Goal: Task Accomplishment & Management: Manage account settings

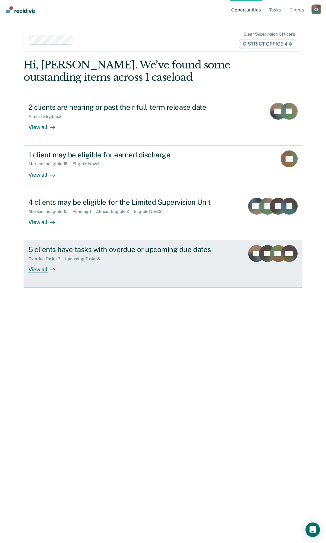
click at [43, 266] on div "View all" at bounding box center [45, 268] width 34 height 12
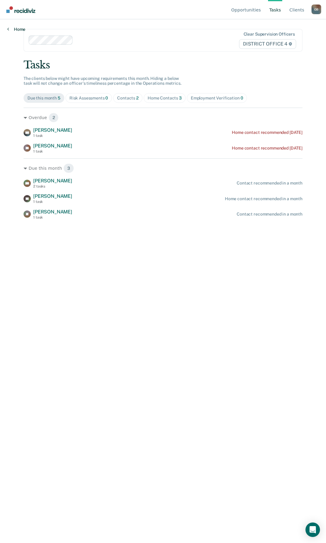
click at [18, 29] on link "Home" at bounding box center [16, 29] width 18 height 5
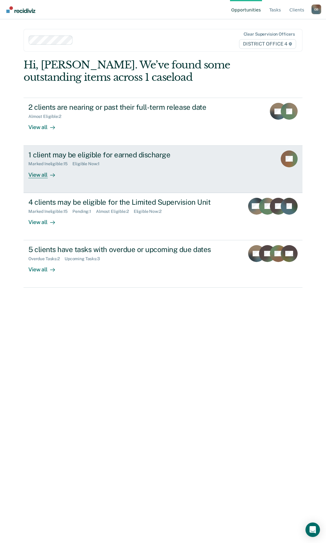
click at [37, 176] on div "View all" at bounding box center [45, 173] width 34 height 12
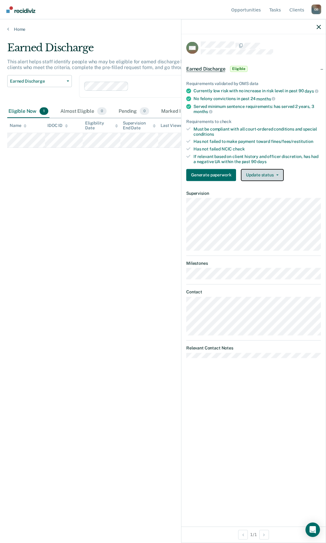
click at [273, 176] on button "Update status" at bounding box center [262, 175] width 43 height 12
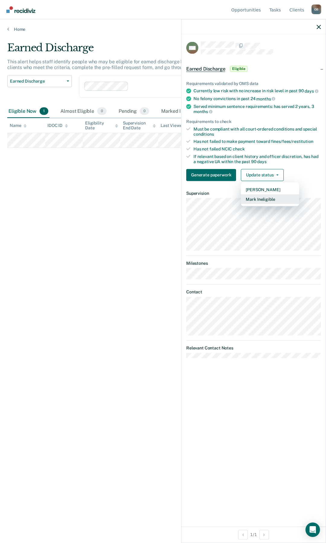
click at [273, 199] on button "Mark Ineligible" at bounding box center [270, 199] width 58 height 10
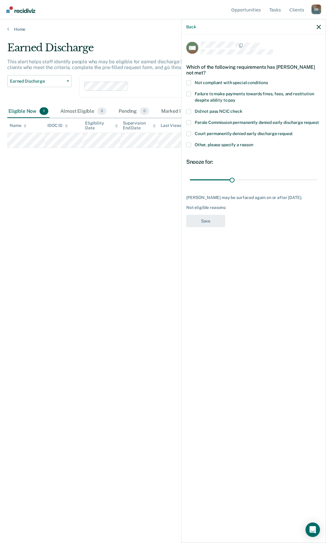
click at [232, 145] on span "Other, please specify a reason" at bounding box center [224, 144] width 59 height 5
click at [253, 142] on input "Other, please specify a reason" at bounding box center [253, 142] width 0 height 0
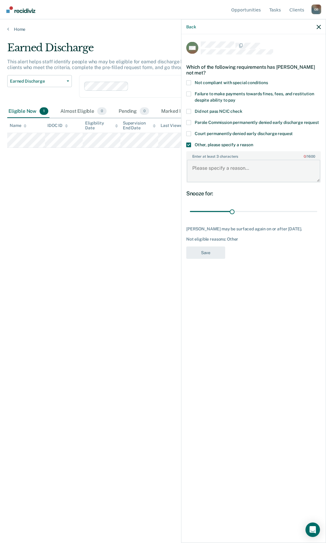
click at [235, 177] on textarea "Enter at least 3 characters 0 / 1600" at bounding box center [253, 171] width 133 height 22
type textarea "DUI"
click at [218, 98] on span "Failure to make payments towards fines, fees, and restitution despite ability t…" at bounding box center [254, 96] width 119 height 11
click at [235, 98] on input "Failure to make payments towards fines, fees, and restitution despite ability t…" at bounding box center [235, 98] width 0 height 0
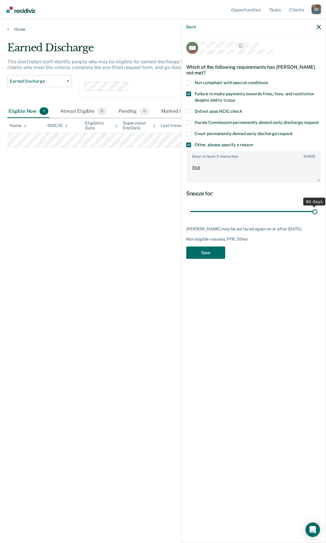
drag, startPoint x: 232, startPoint y: 210, endPoint x: 316, endPoint y: 213, distance: 83.9
type input "90"
click at [316, 213] on input "range" at bounding box center [253, 211] width 127 height 11
click at [209, 250] on button "Save" at bounding box center [205, 253] width 39 height 12
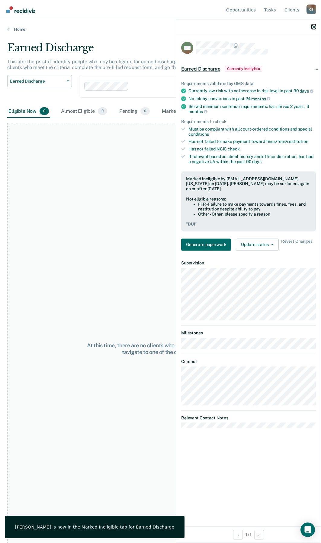
click at [314, 27] on icon "button" at bounding box center [313, 27] width 4 height 4
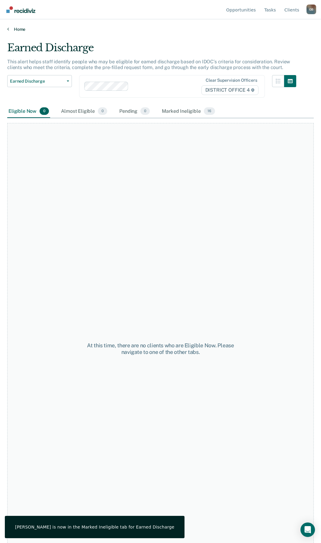
click at [20, 28] on link "Home" at bounding box center [160, 29] width 306 height 5
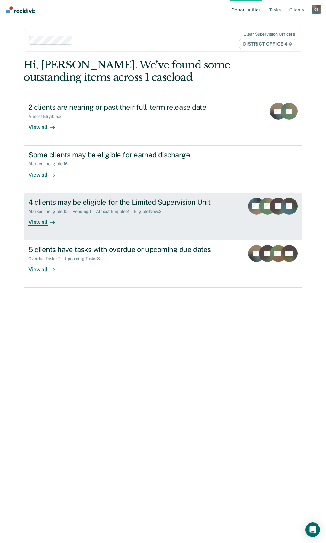
click at [38, 227] on link "4 clients may be eligible for the Limited Supervision Unit Marked Ineligible : …" at bounding box center [163, 216] width 279 height 47
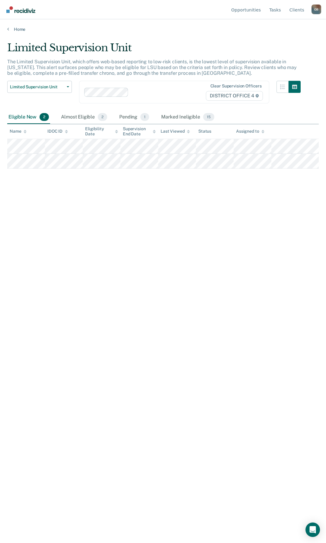
click at [18, 26] on div "Home" at bounding box center [163, 25] width 326 height 13
click at [19, 27] on link "Home" at bounding box center [162, 29] width 311 height 5
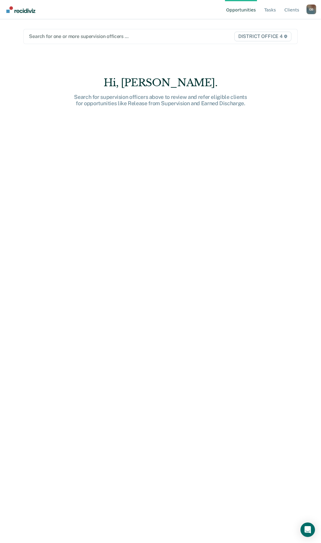
click at [82, 37] on div at bounding box center [120, 36] width 183 height 7
click at [49, 39] on div at bounding box center [120, 36] width 183 height 7
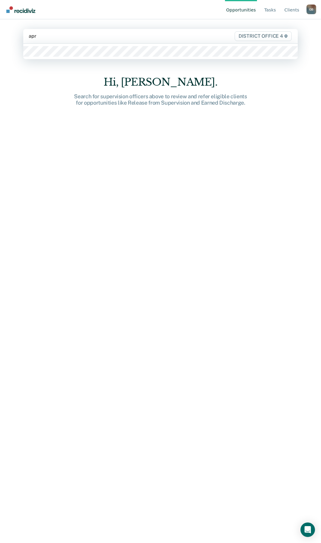
type input "apri"
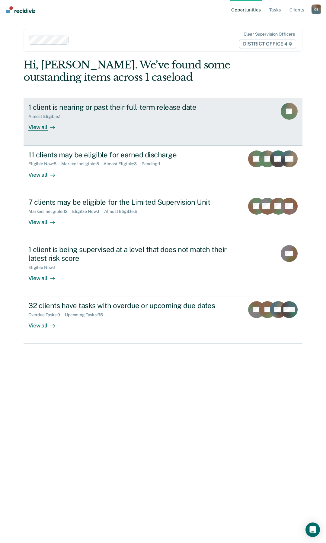
click at [41, 130] on div "View all" at bounding box center [45, 125] width 34 height 12
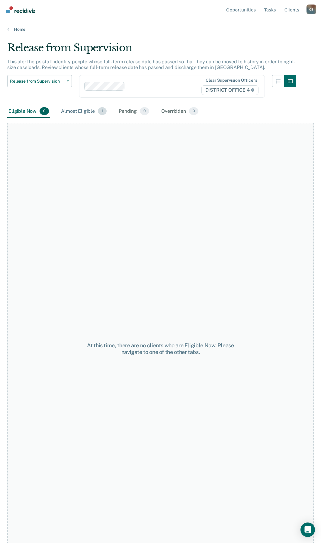
click at [89, 108] on div "Almost Eligible 1" at bounding box center [84, 111] width 48 height 13
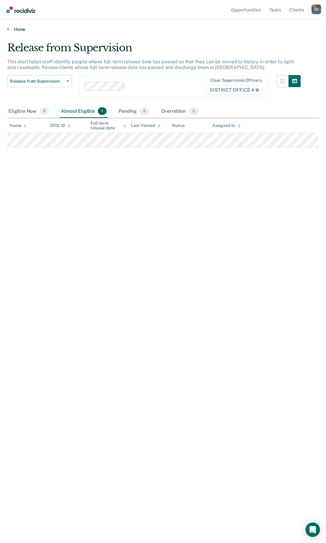
click at [22, 31] on link "Home" at bounding box center [162, 29] width 311 height 5
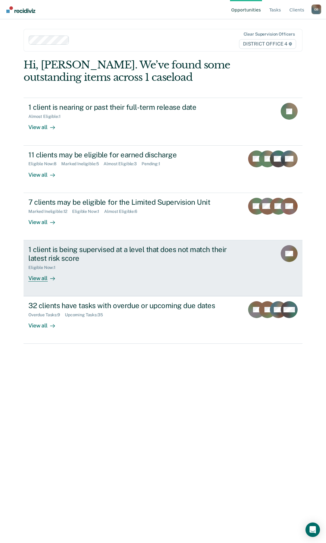
click at [38, 280] on div "View all" at bounding box center [45, 276] width 34 height 12
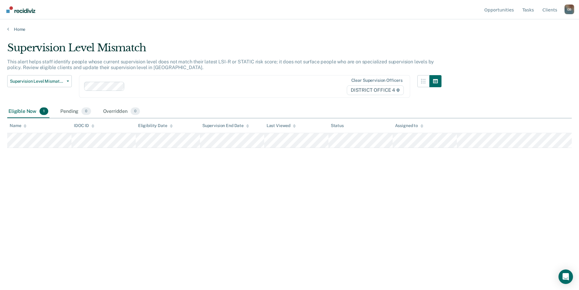
click at [326, 133] on th at bounding box center [514, 125] width 115 height 15
click at [22, 28] on link "Home" at bounding box center [289, 29] width 565 height 5
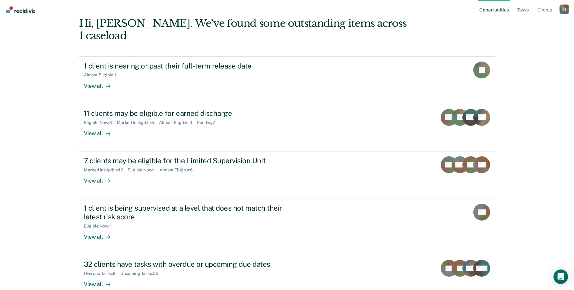
scroll to position [34, 0]
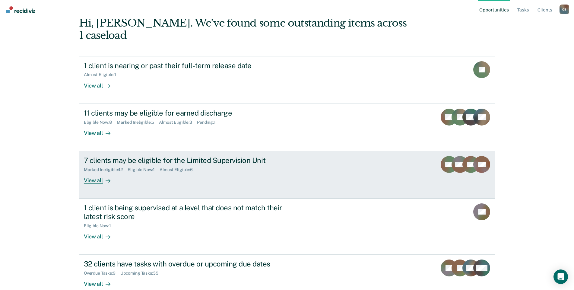
click at [98, 172] on div "View all" at bounding box center [101, 178] width 34 height 12
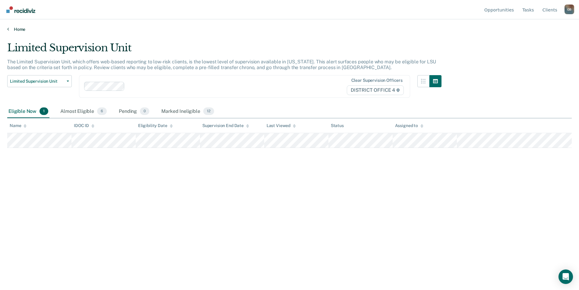
click at [18, 31] on link "Home" at bounding box center [289, 29] width 565 height 5
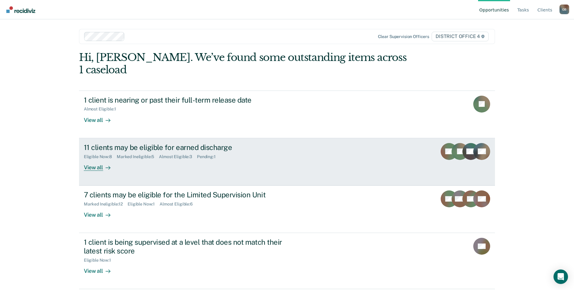
click at [95, 159] on div "View all" at bounding box center [101, 165] width 34 height 12
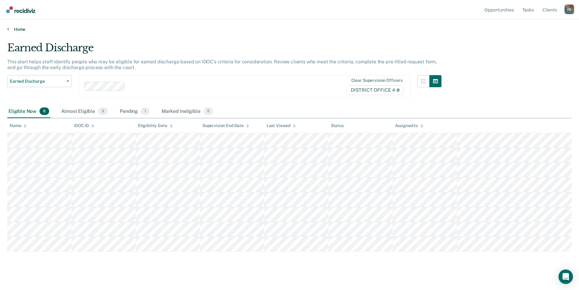
click at [18, 28] on link "Home" at bounding box center [289, 29] width 565 height 5
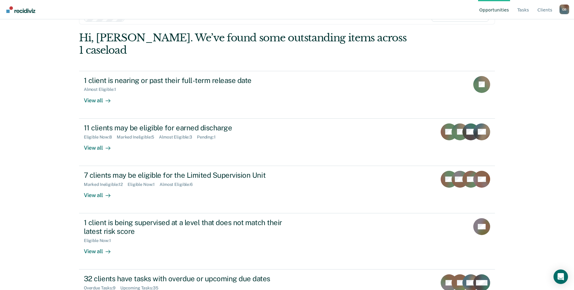
scroll to position [34, 0]
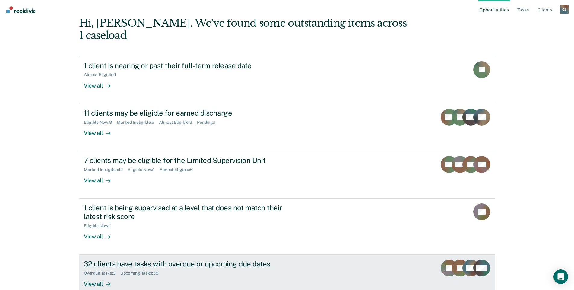
click at [95, 276] on div "View all" at bounding box center [101, 282] width 34 height 12
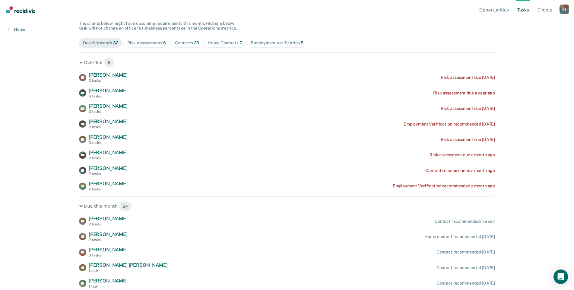
scroll to position [60, 0]
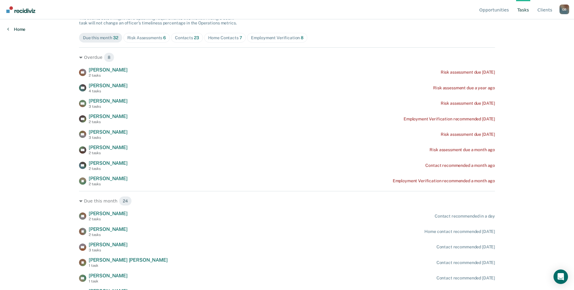
click at [18, 27] on link "Home" at bounding box center [16, 29] width 18 height 5
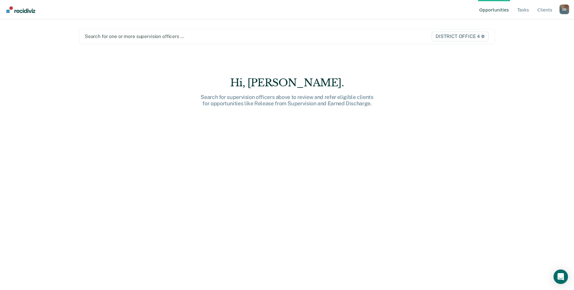
click at [147, 38] on div at bounding box center [226, 36] width 283 height 7
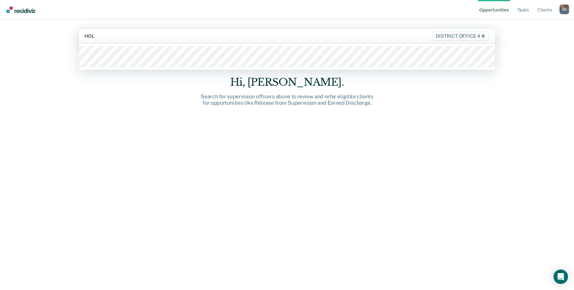
type input "[PERSON_NAME]"
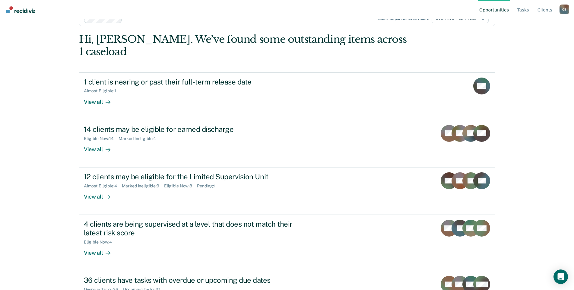
scroll to position [34, 0]
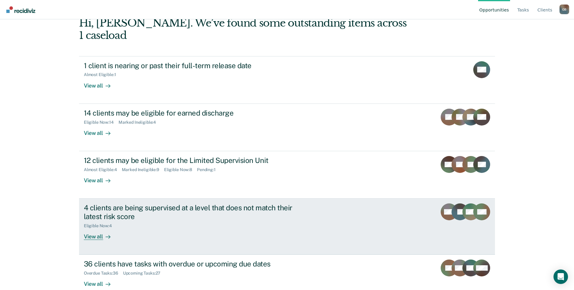
click at [91, 228] on div "View all" at bounding box center [101, 234] width 34 height 12
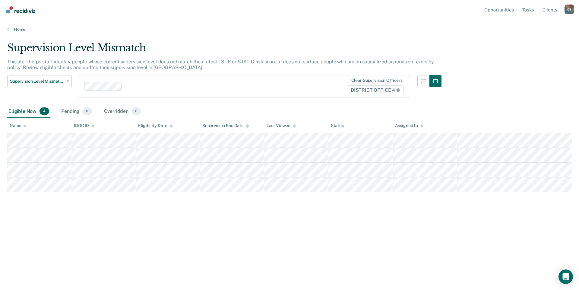
click at [120, 227] on div "Supervision Level Mismatch This alert helps staff identify people whose current…" at bounding box center [289, 143] width 565 height 203
click at [19, 28] on link "Home" at bounding box center [289, 29] width 565 height 5
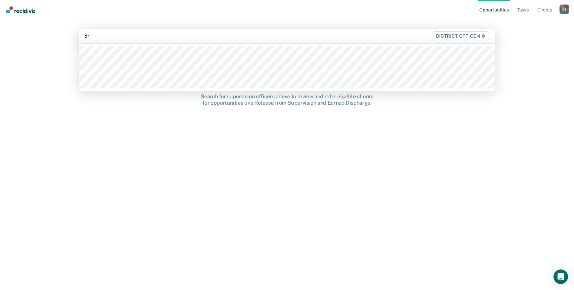
type input "dra"
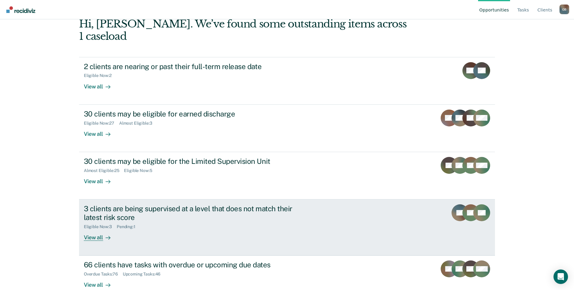
scroll to position [34, 0]
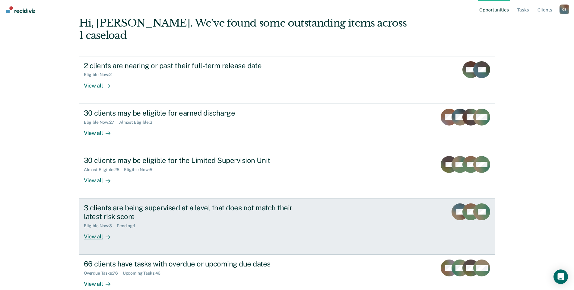
click at [91, 228] on div "View all" at bounding box center [101, 234] width 34 height 12
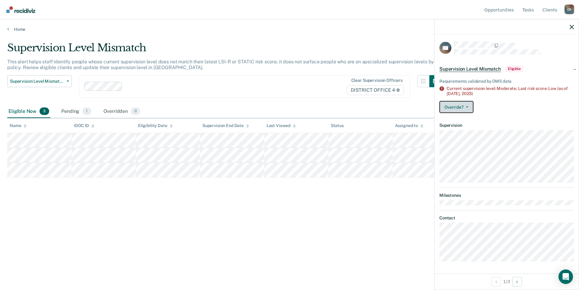
click at [326, 106] on button "Override?" at bounding box center [457, 107] width 34 height 12
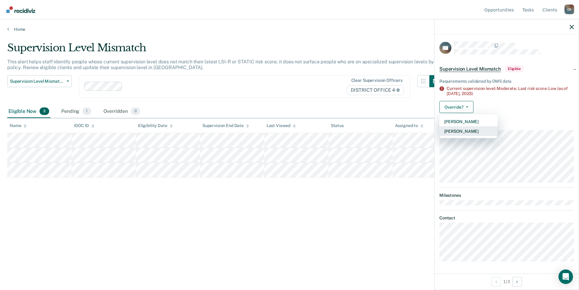
click at [326, 129] on button "[PERSON_NAME]" at bounding box center [469, 131] width 58 height 10
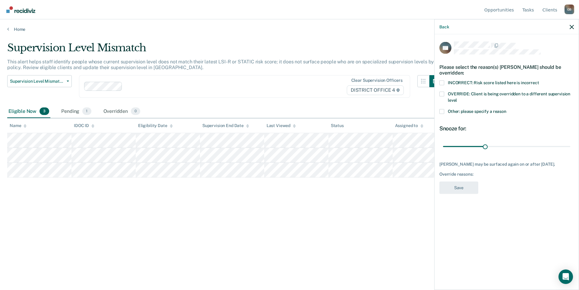
click at [326, 95] on span "OVERRIDE: Client is being overridden to a different supervision level" at bounding box center [509, 96] width 123 height 11
click at [326, 98] on input "OVERRIDE: Client is being overridden to a different supervision level" at bounding box center [457, 98] width 0 height 0
click at [326, 188] on button "Save" at bounding box center [459, 187] width 39 height 12
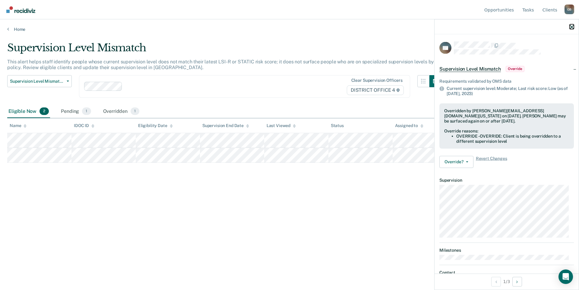
click at [326, 24] on button "button" at bounding box center [572, 26] width 4 height 5
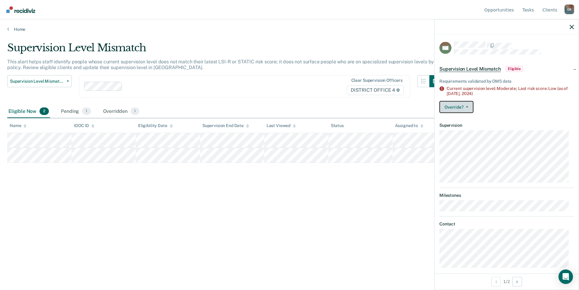
click at [326, 105] on button "Override?" at bounding box center [457, 107] width 34 height 12
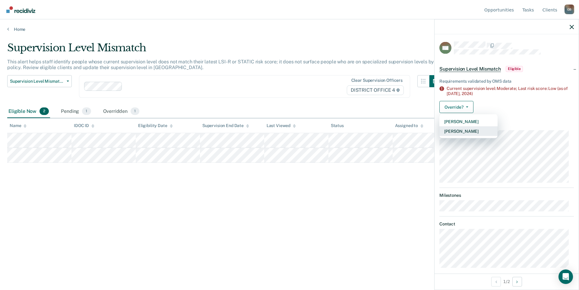
click at [326, 130] on button "[PERSON_NAME]" at bounding box center [469, 131] width 58 height 10
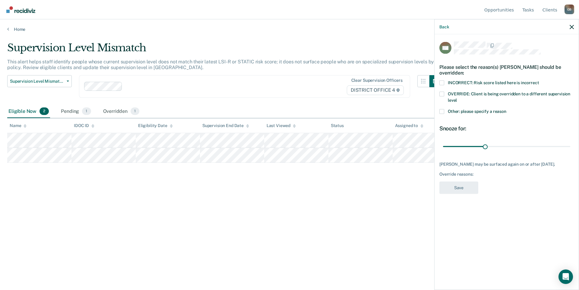
click at [326, 92] on span "OVERRIDE: Client is being overridden to a different supervision level" at bounding box center [509, 96] width 123 height 11
click at [326, 98] on input "OVERRIDE: Client is being overridden to a different supervision level" at bounding box center [457, 98] width 0 height 0
click at [326, 119] on div "Other: please specify a reason" at bounding box center [507, 114] width 135 height 11
click at [326, 113] on span at bounding box center [442, 111] width 5 height 5
click at [326, 109] on input "Other: please specify a reason" at bounding box center [507, 109] width 0 height 0
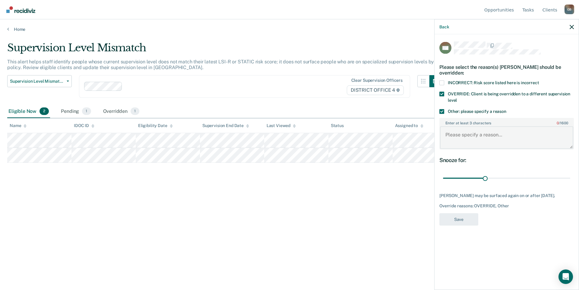
click at [326, 135] on textarea "Enter at least 3 characters 0 / 1600" at bounding box center [506, 137] width 133 height 22
type textarea "P"
type textarea "In custody for PV."
drag, startPoint x: 485, startPoint y: 178, endPoint x: 472, endPoint y: 178, distance: 13.0
click at [326, 178] on input "range" at bounding box center [506, 178] width 127 height 11
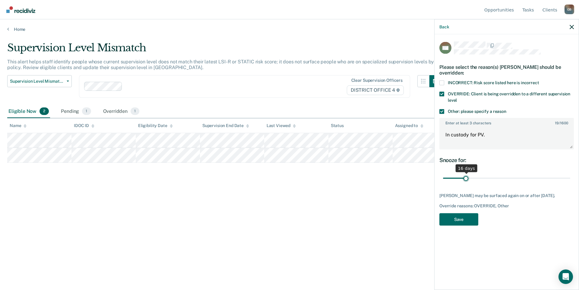
drag, startPoint x: 471, startPoint y: 179, endPoint x: 467, endPoint y: 179, distance: 3.9
type input "16"
click at [326, 179] on input "range" at bounding box center [506, 178] width 127 height 11
click at [326, 222] on button "Save" at bounding box center [459, 219] width 39 height 12
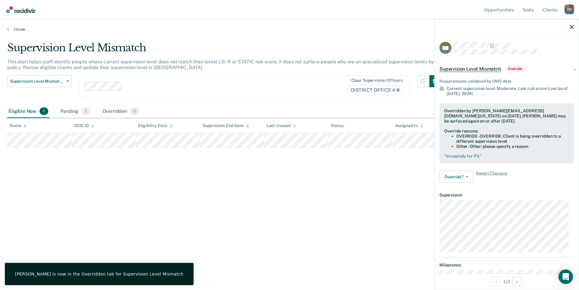
click at [326, 30] on div at bounding box center [507, 26] width 144 height 15
click at [326, 27] on icon "button" at bounding box center [572, 27] width 4 height 4
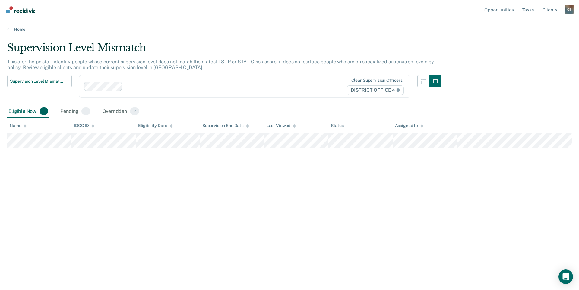
click at [239, 200] on div "Supervision Level Mismatch This alert helps staff identify people whose current…" at bounding box center [289, 143] width 565 height 203
click at [21, 32] on main "Supervision Level Mismatch This alert helps staff identify people whose current…" at bounding box center [289, 160] width 579 height 256
click at [19, 28] on link "Home" at bounding box center [289, 29] width 565 height 5
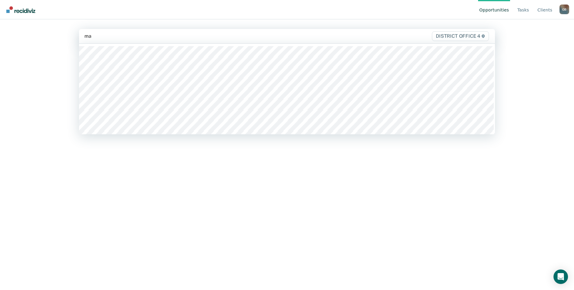
type input "mar"
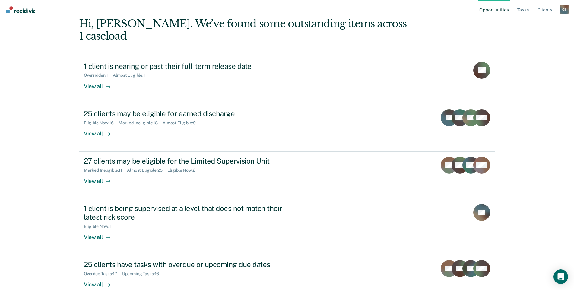
scroll to position [34, 0]
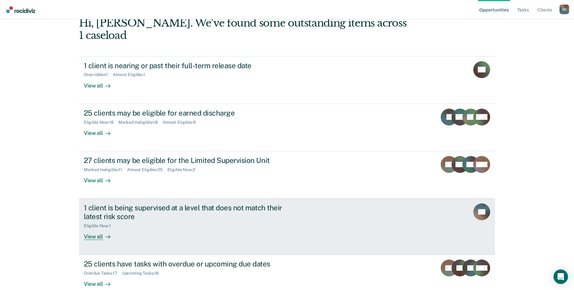
click at [89, 228] on div "View all" at bounding box center [101, 234] width 34 height 12
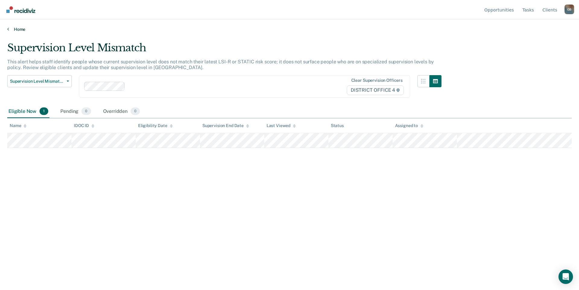
click at [20, 29] on link "Home" at bounding box center [289, 29] width 565 height 5
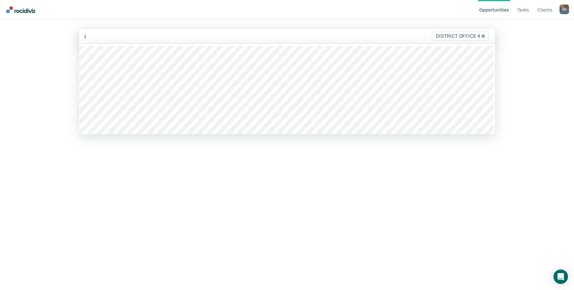
type input "jo"
type input "Is"
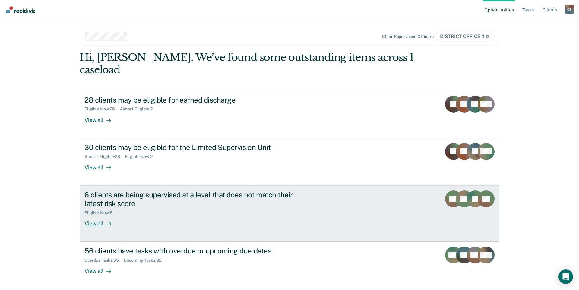
click at [93, 215] on div "View all" at bounding box center [101, 221] width 34 height 12
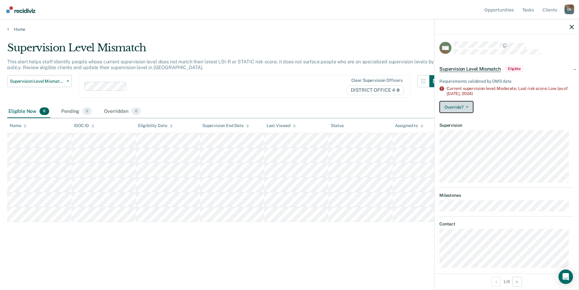
click at [326, 110] on button "Override?" at bounding box center [457, 107] width 34 height 12
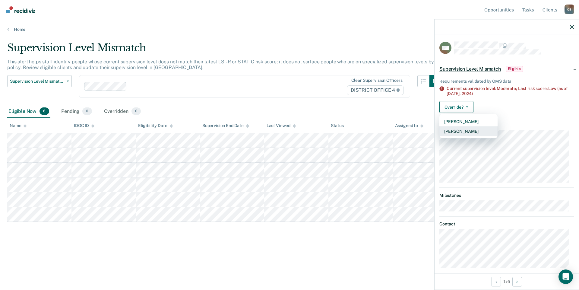
click at [326, 131] on button "[PERSON_NAME]" at bounding box center [469, 131] width 58 height 10
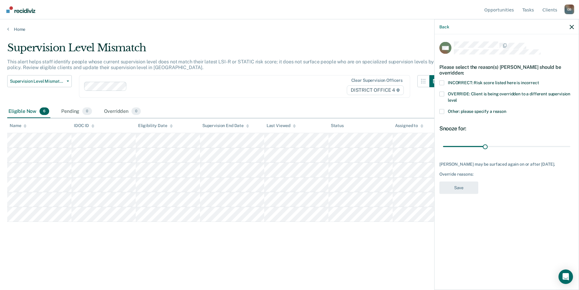
click at [326, 110] on span "Other: please specify a reason" at bounding box center [477, 111] width 59 height 5
click at [326, 109] on input "Other: please specify a reason" at bounding box center [507, 109] width 0 height 0
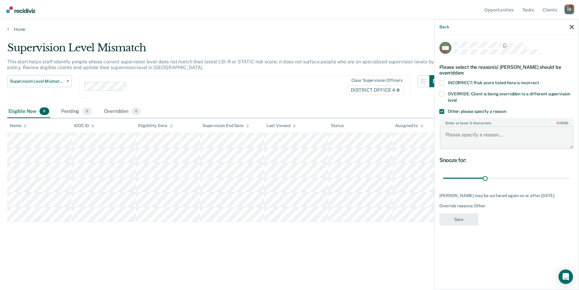
click at [326, 142] on textarea "Enter at least 3 characters 0 / 1600" at bounding box center [506, 137] width 133 height 22
click at [326, 131] on textarea "PV, in custody" at bounding box center [506, 137] width 133 height 22
type textarea "PV, in custody"
click at [326, 223] on button "Save" at bounding box center [459, 219] width 39 height 12
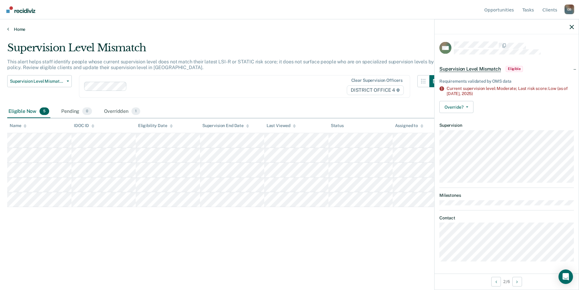
click at [23, 30] on link "Home" at bounding box center [289, 29] width 565 height 5
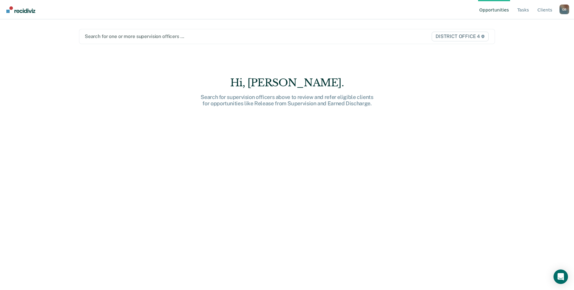
click at [97, 34] on div at bounding box center [226, 36] width 283 height 7
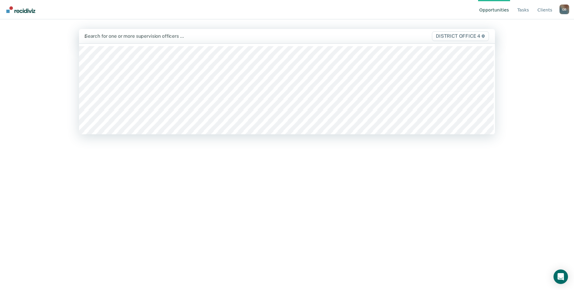
type input "ap"
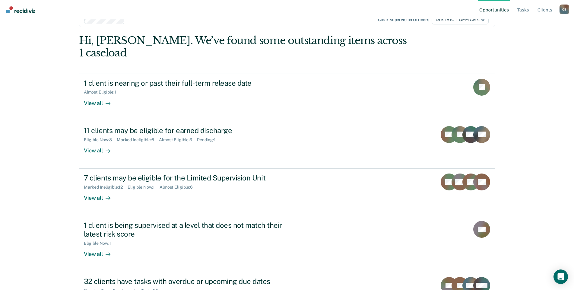
scroll to position [34, 0]
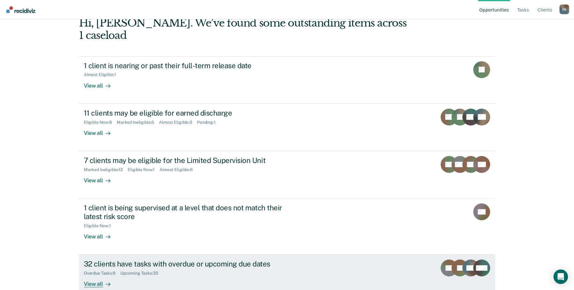
click at [95, 276] on div "View all" at bounding box center [101, 282] width 34 height 12
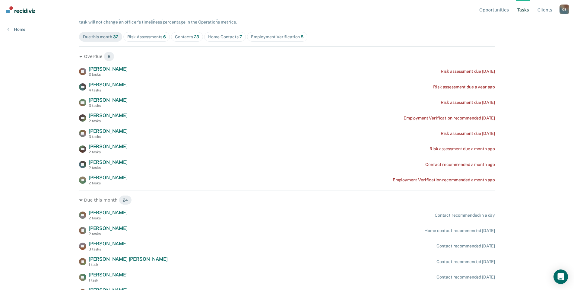
scroll to position [60, 0]
click at [17, 30] on link "Home" at bounding box center [16, 29] width 18 height 5
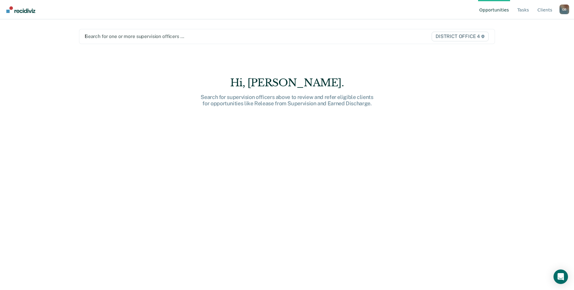
type input "ho"
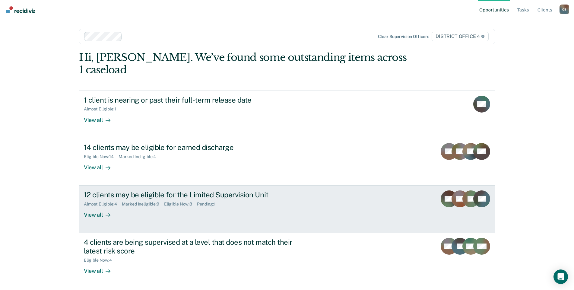
click at [94, 207] on div "View all" at bounding box center [101, 213] width 34 height 12
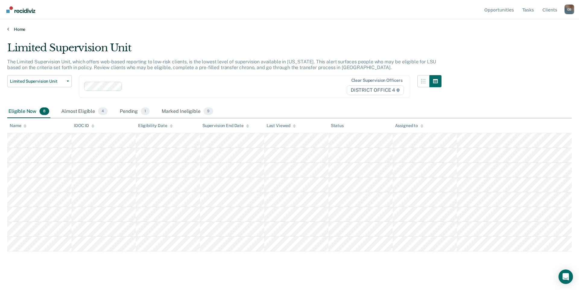
click at [24, 28] on link "Home" at bounding box center [289, 29] width 565 height 5
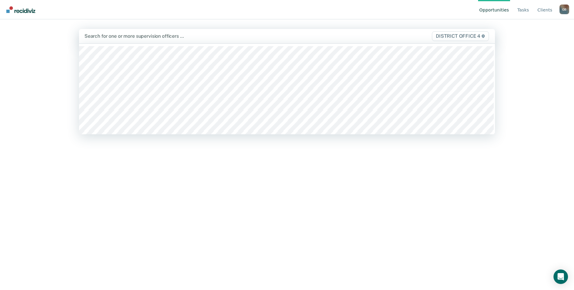
click at [116, 38] on div at bounding box center [225, 36] width 283 height 7
type input "apr"
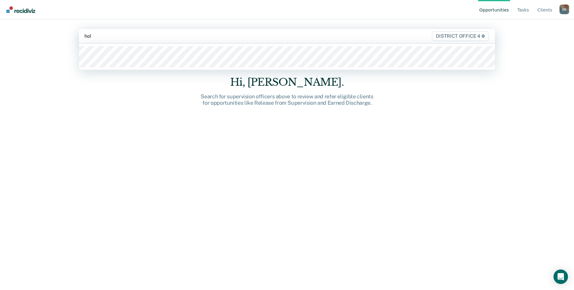
type input "[PERSON_NAME]"
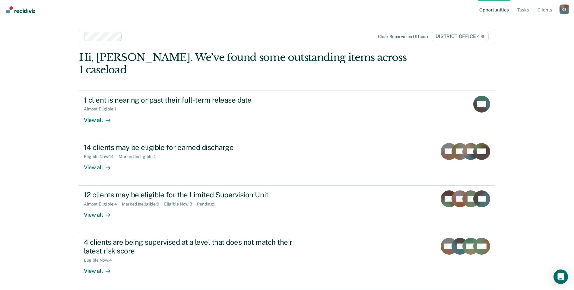
scroll to position [34, 0]
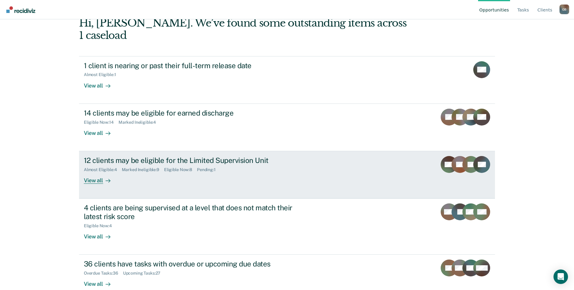
click at [85, 172] on div "View all" at bounding box center [101, 178] width 34 height 12
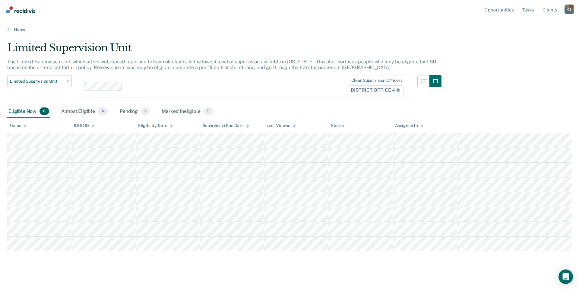
click at [20, 26] on div "Home" at bounding box center [289, 25] width 579 height 13
click at [22, 31] on link "Home" at bounding box center [289, 29] width 565 height 5
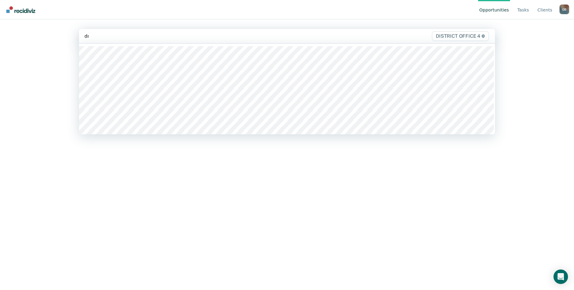
type input "dra"
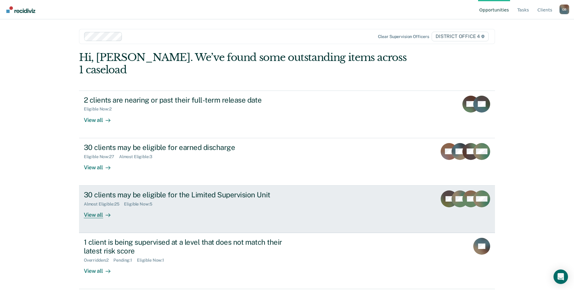
click at [91, 207] on div "View all" at bounding box center [101, 213] width 34 height 12
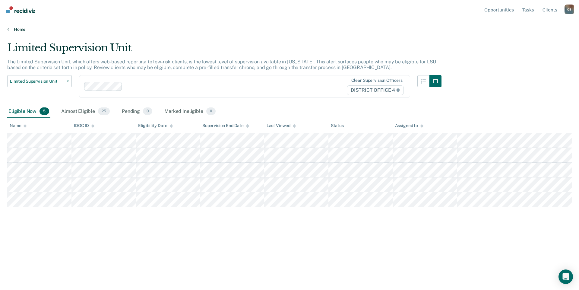
click at [14, 31] on link "Home" at bounding box center [289, 29] width 565 height 5
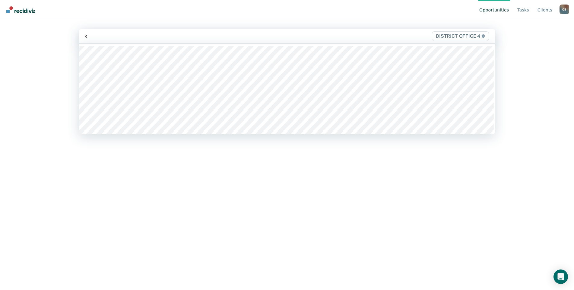
type input "ki"
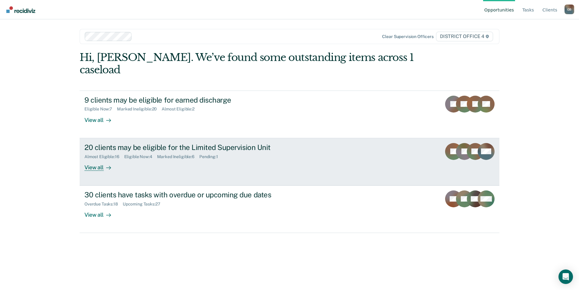
click at [96, 159] on link "20 clients may be eligible for the Limited Supervision Unit Almost Eligible : 1…" at bounding box center [290, 161] width 420 height 47
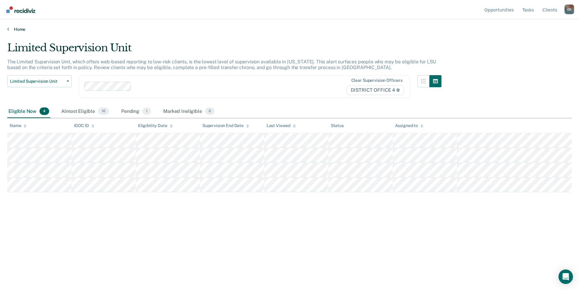
click at [18, 30] on link "Home" at bounding box center [289, 29] width 565 height 5
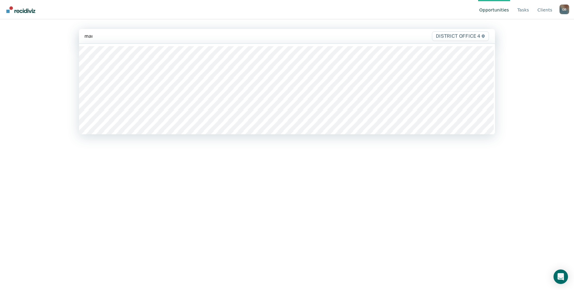
type input "mark"
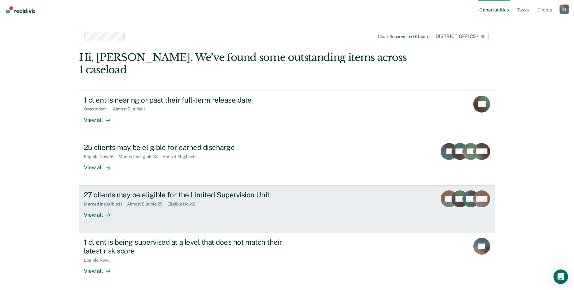
click at [96, 207] on div "View all" at bounding box center [101, 213] width 34 height 12
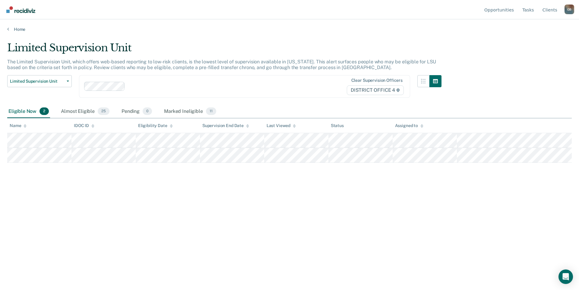
click at [14, 24] on div "Home" at bounding box center [289, 25] width 579 height 13
click at [14, 27] on link "Home" at bounding box center [289, 29] width 565 height 5
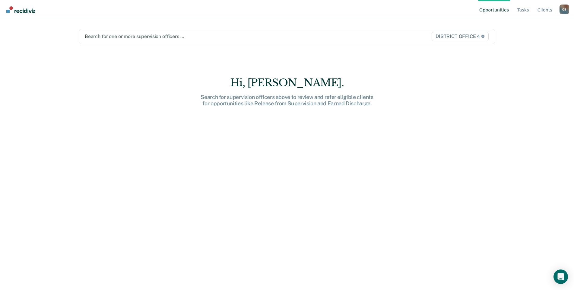
type input "is"
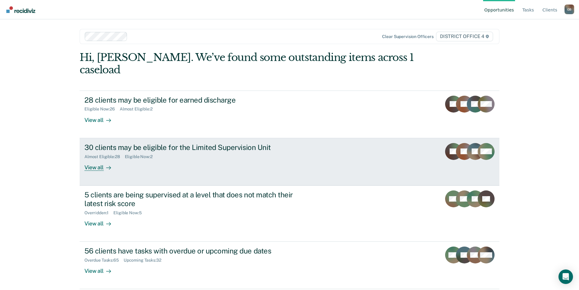
click at [100, 159] on div "View all" at bounding box center [101, 165] width 34 height 12
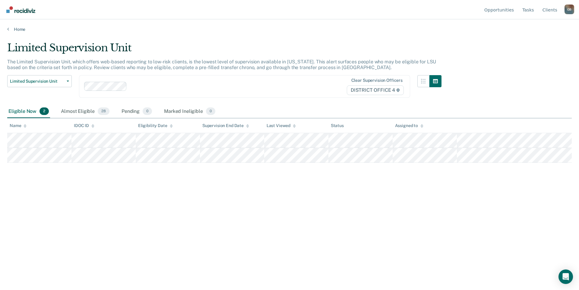
drag, startPoint x: 51, startPoint y: 188, endPoint x: 175, endPoint y: 50, distance: 185.0
click at [175, 50] on div "Limited Supervision Unit" at bounding box center [224, 50] width 434 height 17
click at [73, 114] on div "Almost Eligible 28" at bounding box center [85, 111] width 51 height 13
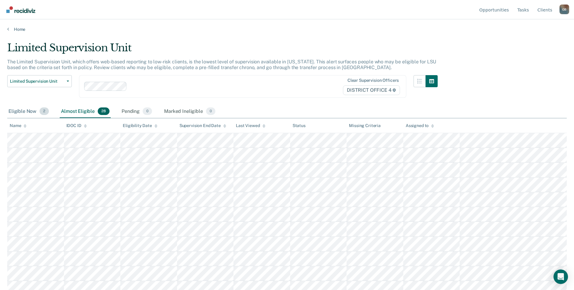
click at [24, 115] on div "Eligible Now 2" at bounding box center [28, 111] width 43 height 13
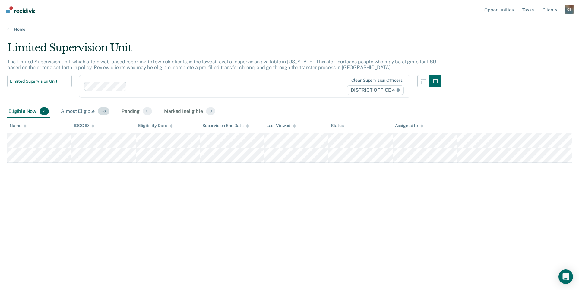
click at [88, 113] on div "Almost Eligible 28" at bounding box center [85, 111] width 51 height 13
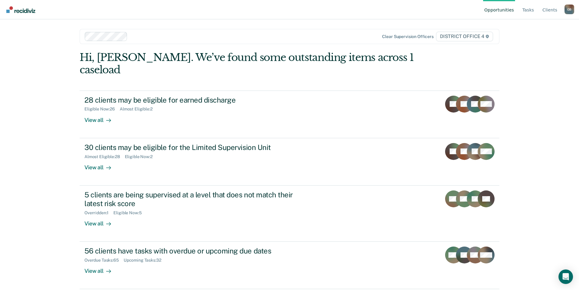
click at [46, 105] on div "Opportunities Tasks Client s [PERSON_NAME] O B Profile How it works Log Out Cle…" at bounding box center [289, 145] width 579 height 290
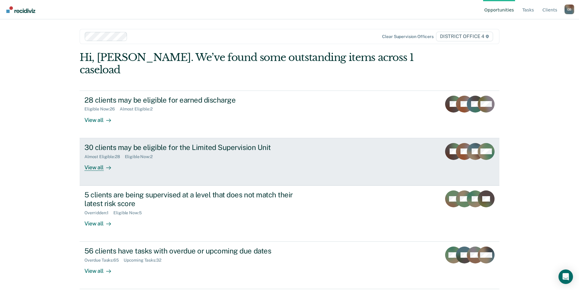
click at [95, 159] on div "View all" at bounding box center [101, 165] width 34 height 12
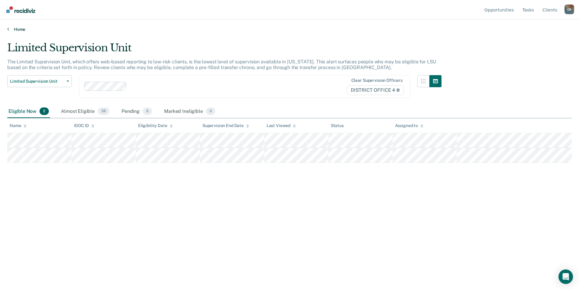
click at [22, 28] on link "Home" at bounding box center [289, 29] width 565 height 5
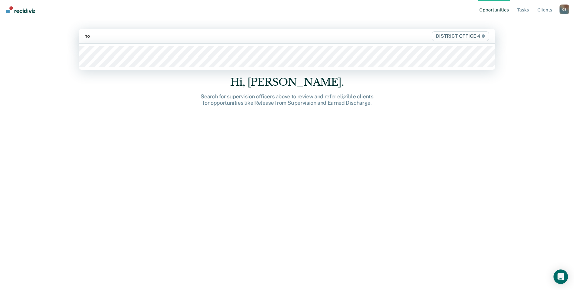
type input "hol"
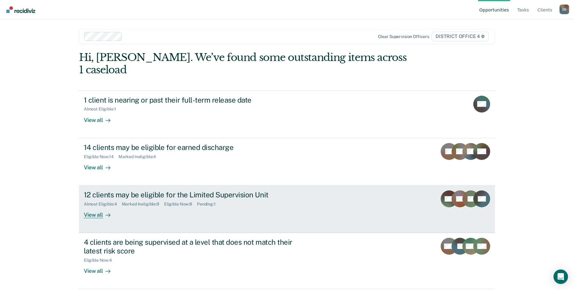
click at [89, 207] on div "View all" at bounding box center [101, 213] width 34 height 12
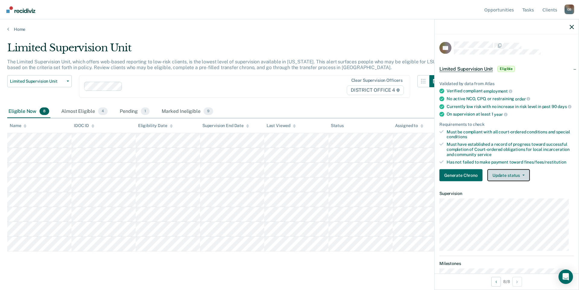
click at [326, 181] on button "Update status" at bounding box center [509, 175] width 43 height 12
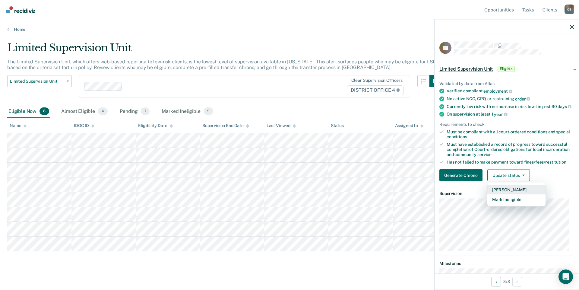
click at [326, 195] on button "[PERSON_NAME]" at bounding box center [517, 190] width 58 height 10
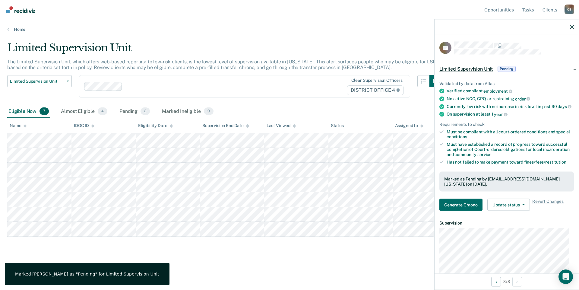
click at [317, 263] on div "Limited Supervision Unit The Limited Supervision Unit, which offers web-based r…" at bounding box center [289, 153] width 565 height 222
click at [326, 28] on icon "button" at bounding box center [572, 27] width 4 height 4
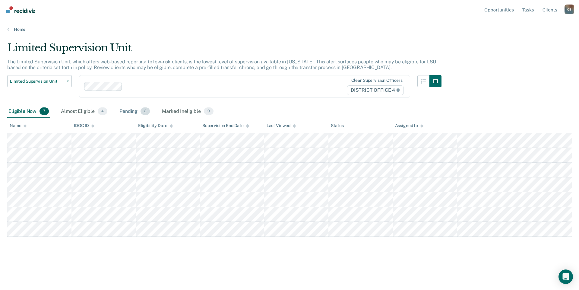
click at [131, 113] on div "Pending 2" at bounding box center [134, 111] width 33 height 13
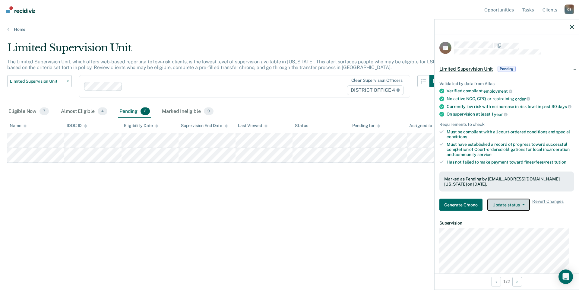
click at [326, 211] on button "Update status" at bounding box center [509, 205] width 43 height 12
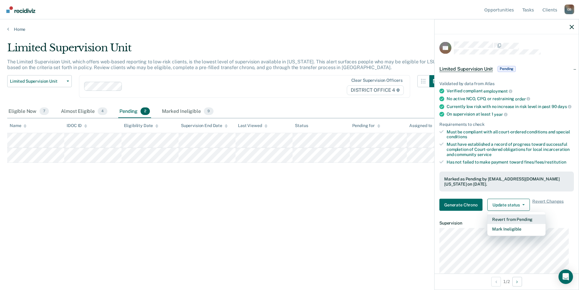
click at [326, 220] on button "Revert from Pending" at bounding box center [517, 219] width 58 height 10
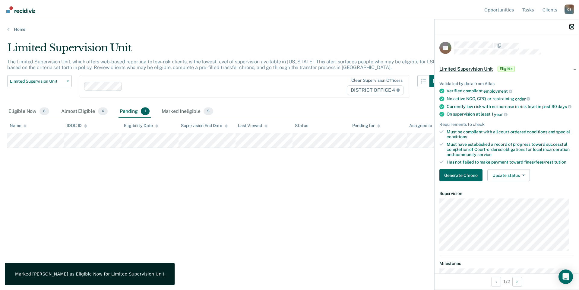
click at [326, 26] on icon "button" at bounding box center [572, 27] width 4 height 4
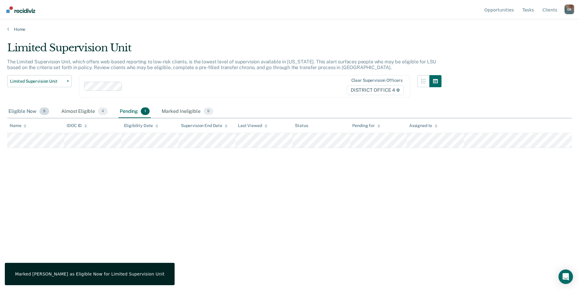
click at [22, 109] on div "Eligible Now 8" at bounding box center [28, 111] width 43 height 13
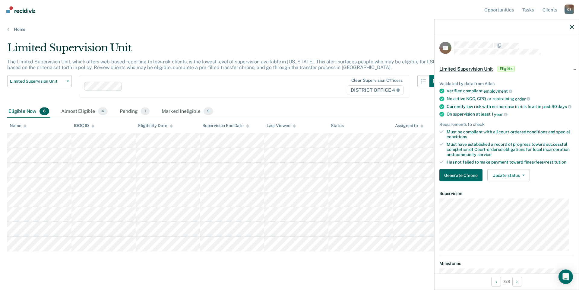
drag, startPoint x: 574, startPoint y: 28, endPoint x: 570, endPoint y: 29, distance: 4.6
click at [326, 28] on div at bounding box center [507, 26] width 144 height 15
